Goal: Information Seeking & Learning: Check status

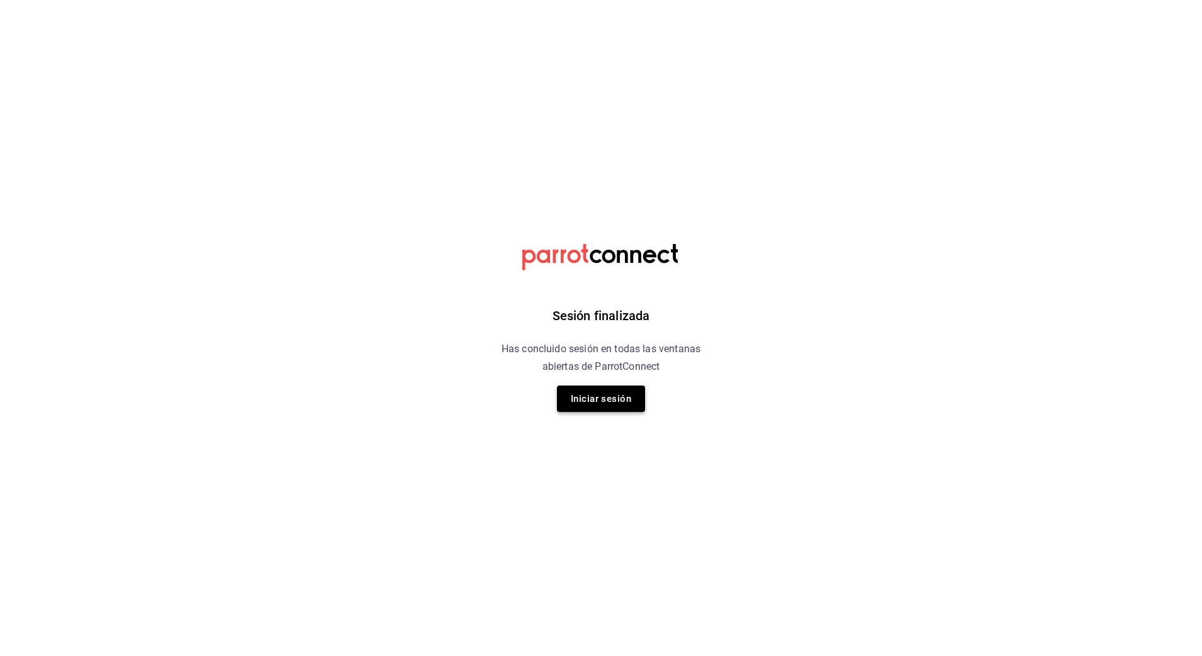
click at [607, 406] on button "Iniciar sesión" at bounding box center [601, 399] width 88 height 26
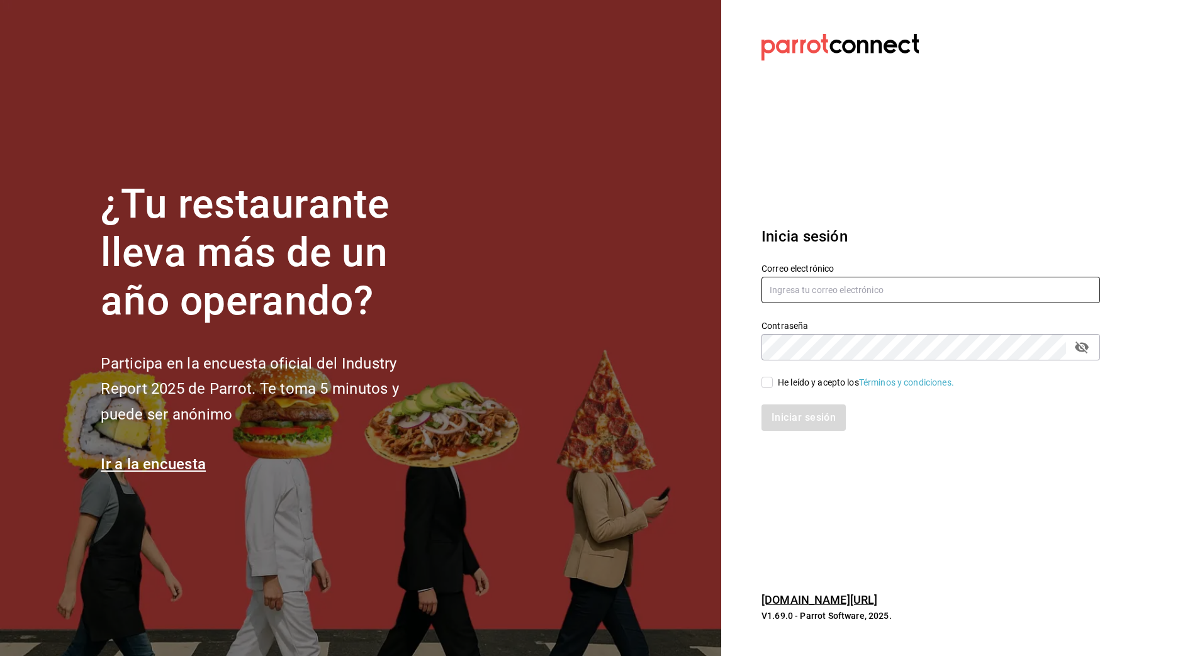
type input "[PERSON_NAME][EMAIL_ADDRESS][PERSON_NAME][DOMAIN_NAME]"
click at [768, 381] on input "He leído y acepto los Términos y condiciones." at bounding box center [766, 382] width 11 height 11
checkbox input "true"
click at [790, 420] on button "Iniciar sesión" at bounding box center [804, 418] width 86 height 26
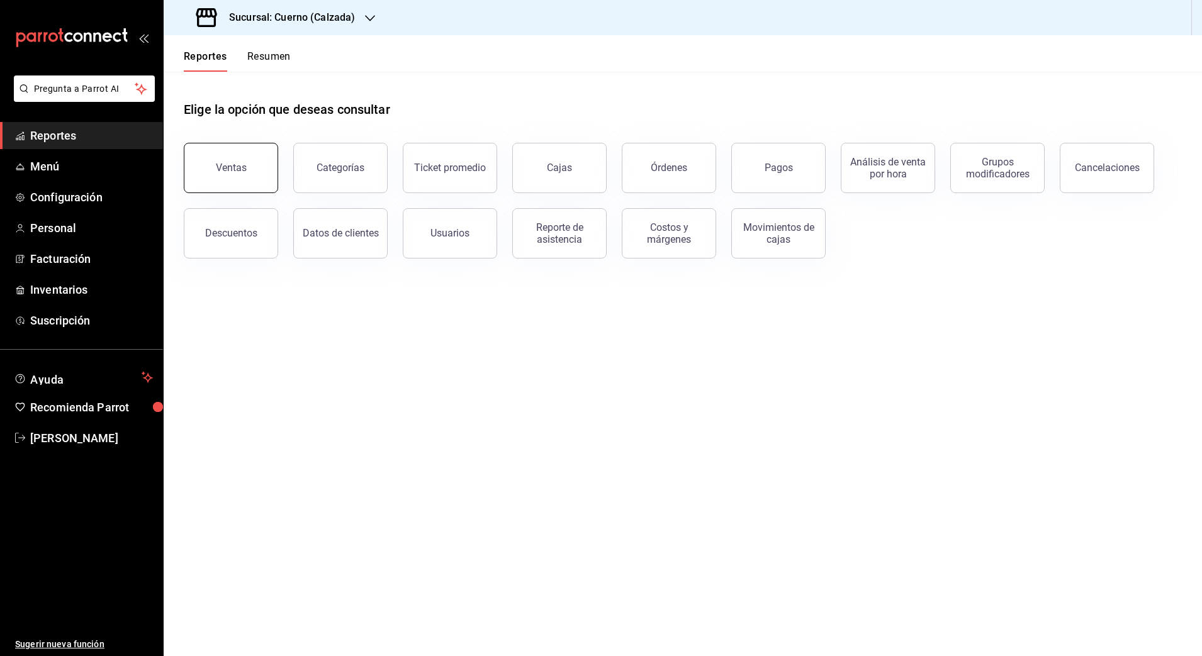
click at [249, 171] on button "Ventas" at bounding box center [231, 168] width 94 height 50
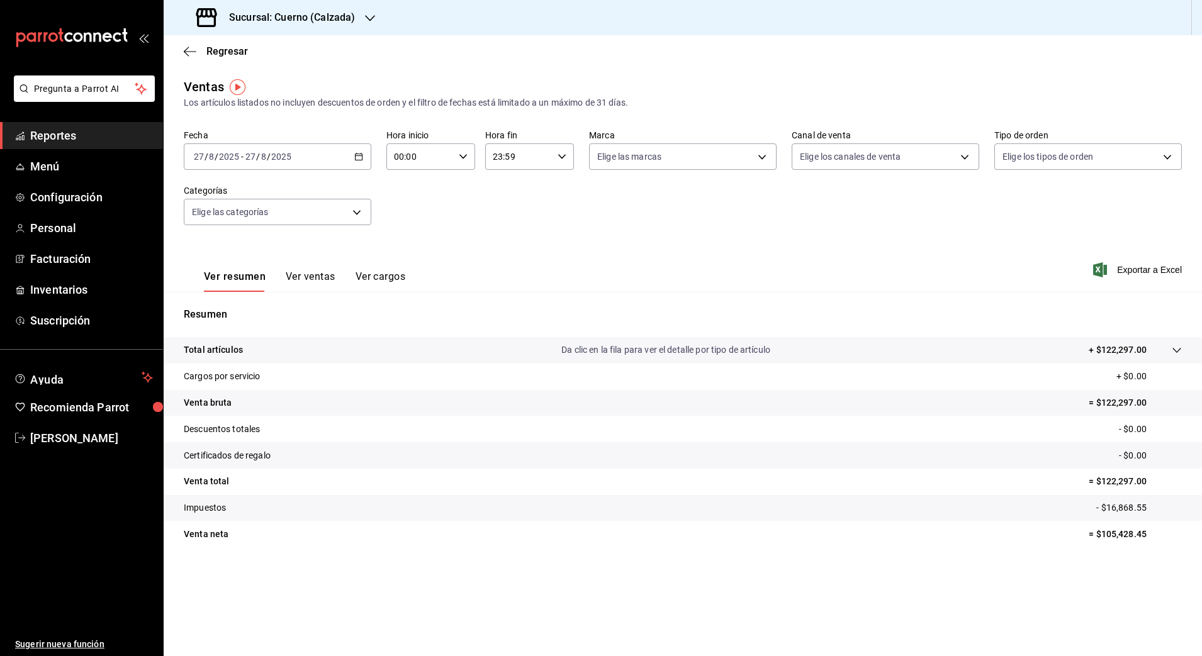
click at [355, 155] on \(Stroke\) "button" at bounding box center [359, 157] width 8 height 7
click at [254, 309] on span "Rango de fechas" at bounding box center [243, 307] width 98 height 13
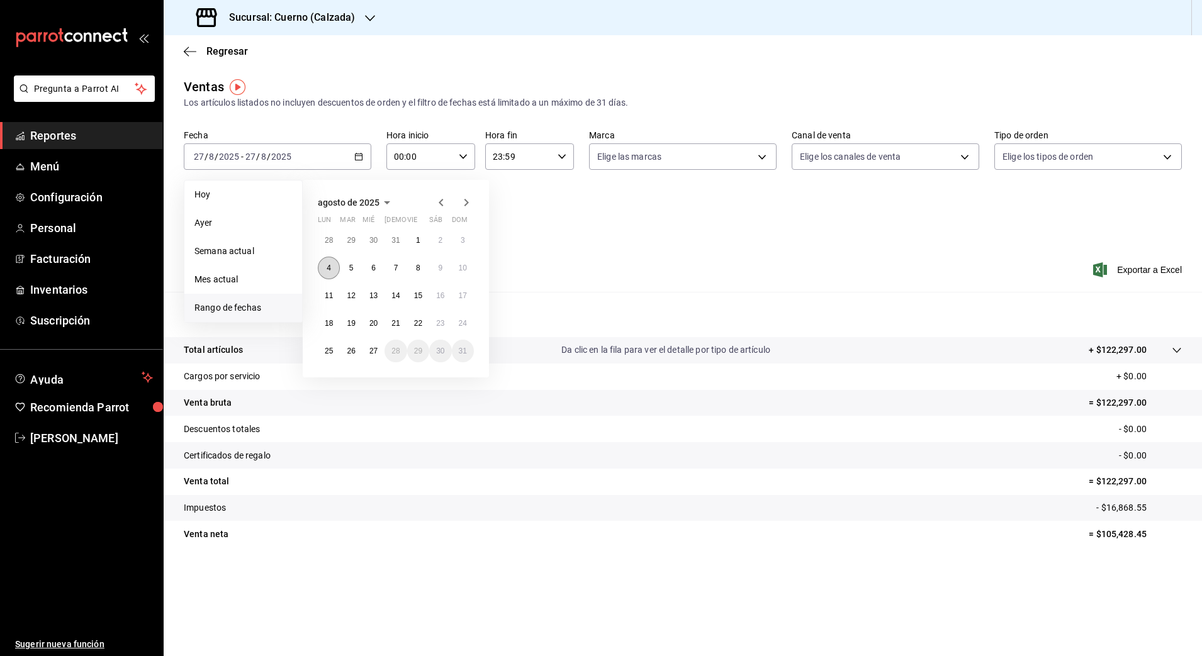
click at [330, 270] on abbr "4" at bounding box center [329, 268] width 4 height 9
click at [374, 269] on abbr "6" at bounding box center [373, 268] width 4 height 9
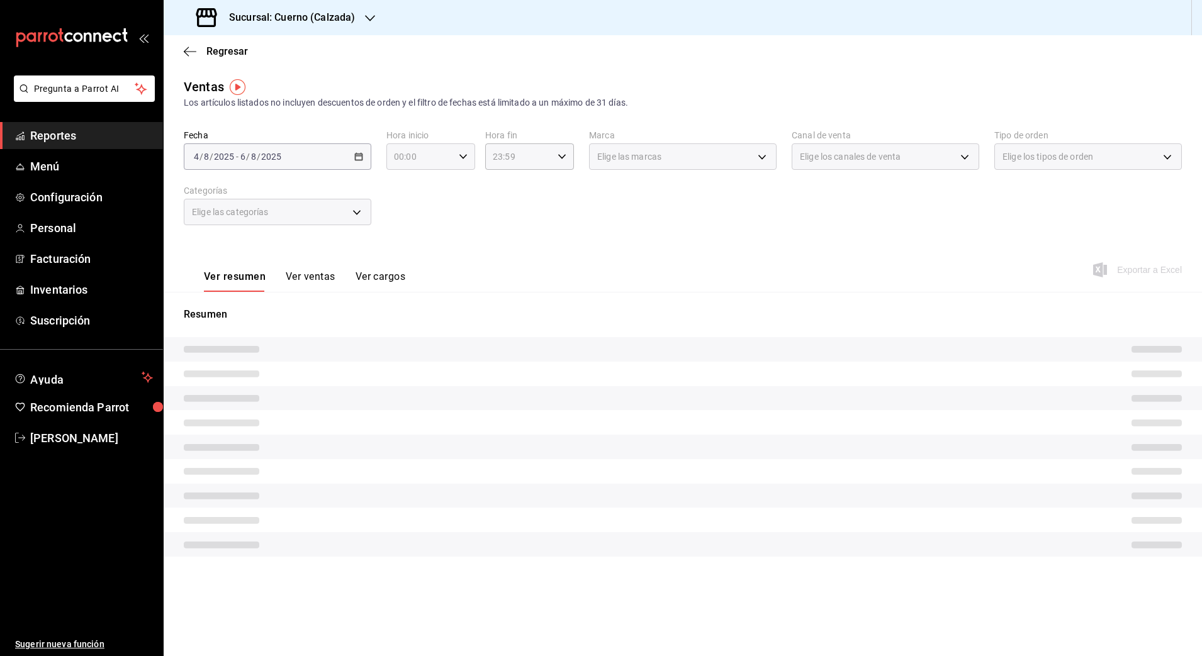
click at [463, 155] on icon "button" at bounding box center [463, 156] width 9 height 9
click at [415, 227] on button "05" at bounding box center [409, 215] width 40 height 25
type input "05:00"
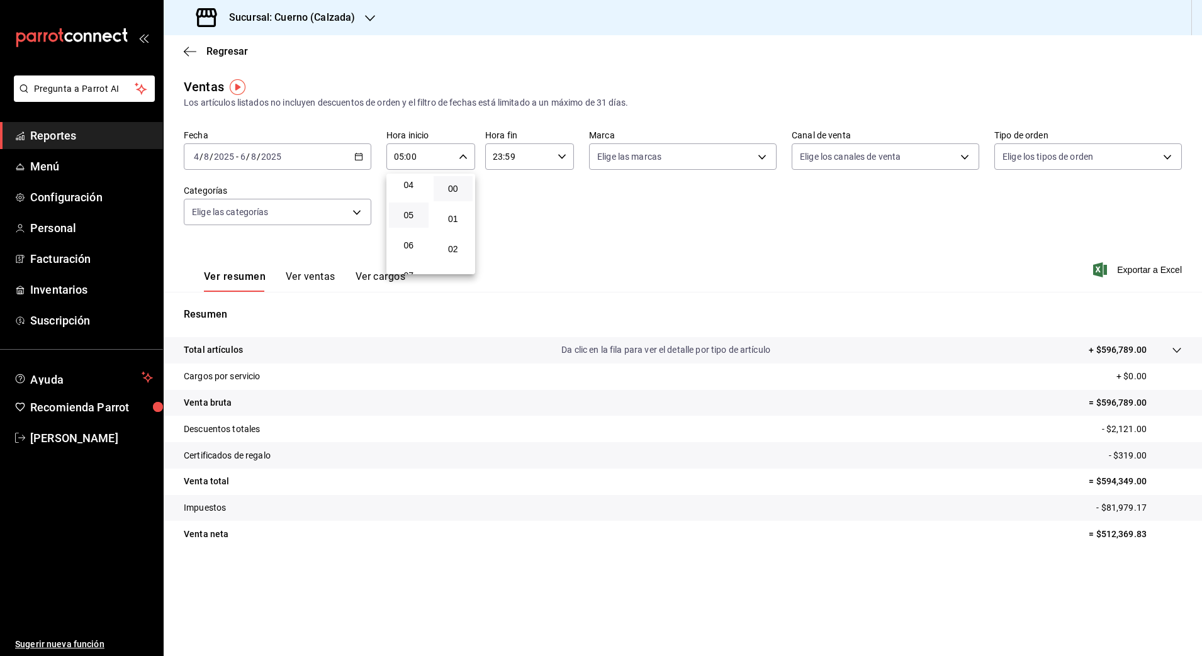
click at [561, 156] on div at bounding box center [601, 328] width 1202 height 656
click at [561, 156] on icon "button" at bounding box center [562, 156] width 9 height 9
click at [553, 185] on span "00" at bounding box center [552, 189] width 25 height 10
click at [511, 191] on span "05" at bounding box center [507, 188] width 25 height 10
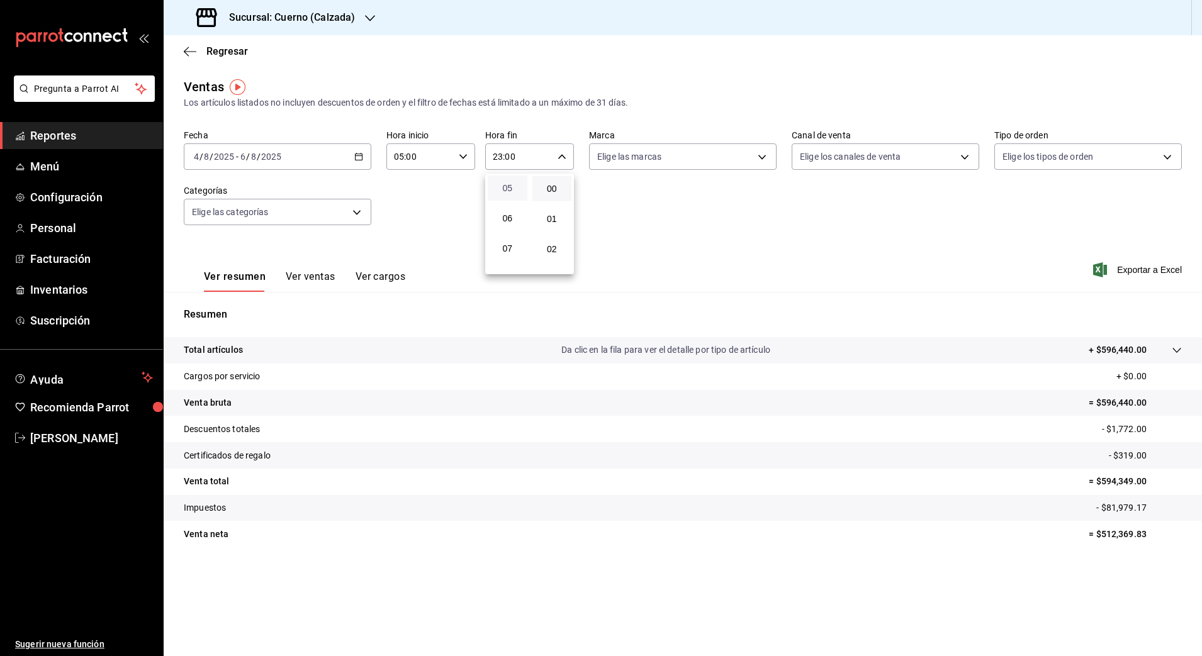
type input "05:00"
click at [757, 154] on div at bounding box center [601, 328] width 1202 height 656
click at [757, 154] on body "Pregunta a Parrot AI Reportes Menú Configuración Personal Facturación Inventari…" at bounding box center [601, 328] width 1202 height 656
click at [604, 251] on input "checkbox" at bounding box center [602, 247] width 11 height 11
checkbox input "true"
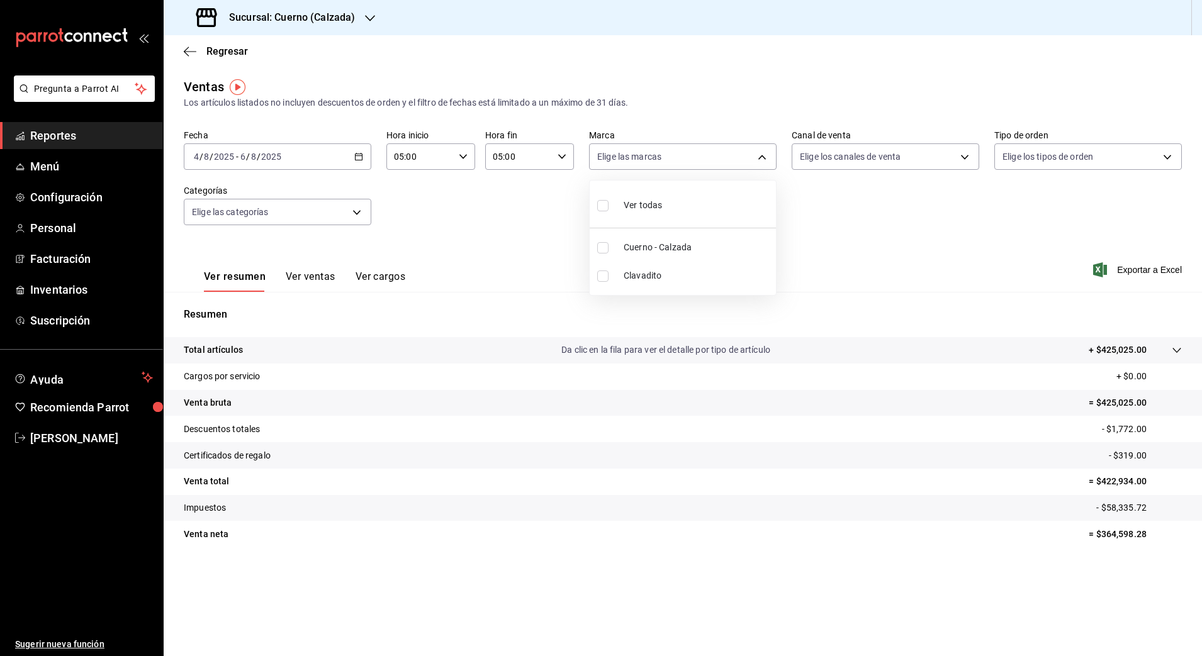
type input "b7ae777b-2dfc-42e0-9650-6cefdf37a424"
click at [831, 227] on div at bounding box center [601, 328] width 1202 height 656
click at [1105, 269] on icon "button" at bounding box center [1100, 269] width 14 height 15
